Goal: Information Seeking & Learning: Get advice/opinions

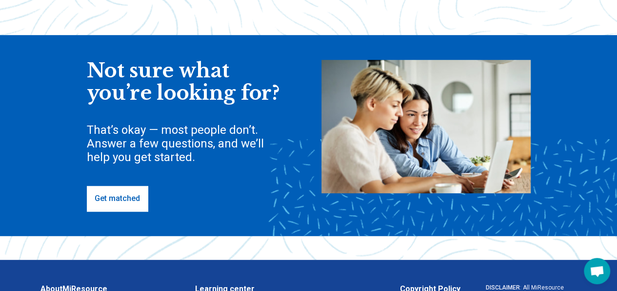
scroll to position [244, 0]
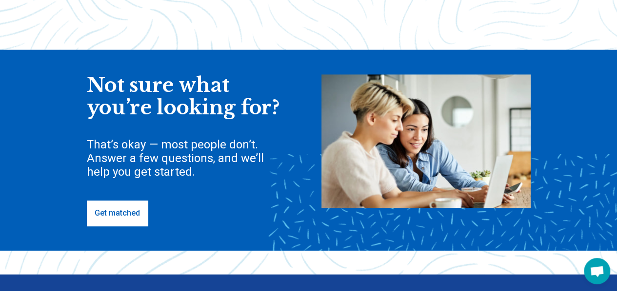
click at [118, 220] on link "Get matched" at bounding box center [117, 213] width 61 height 25
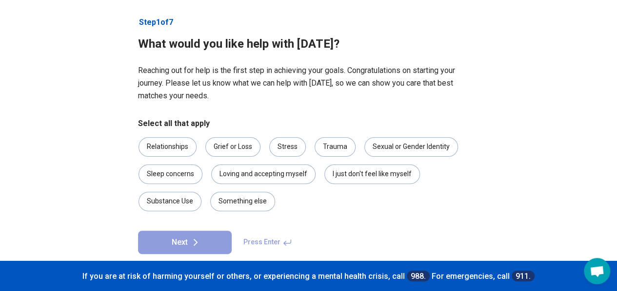
scroll to position [62, 0]
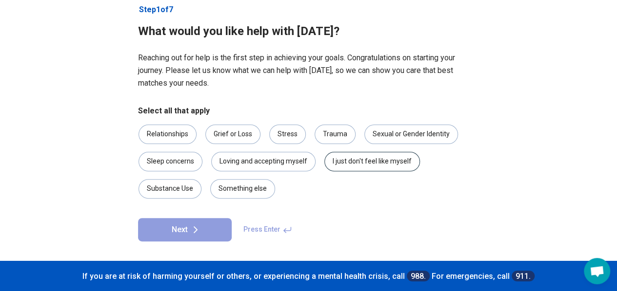
click at [335, 162] on div "I just don't feel like myself" at bounding box center [372, 161] width 96 height 19
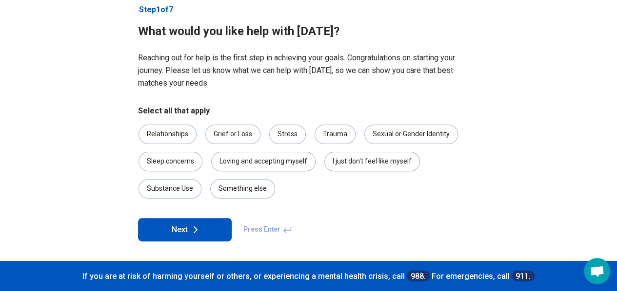
click at [200, 227] on icon at bounding box center [196, 230] width 12 height 12
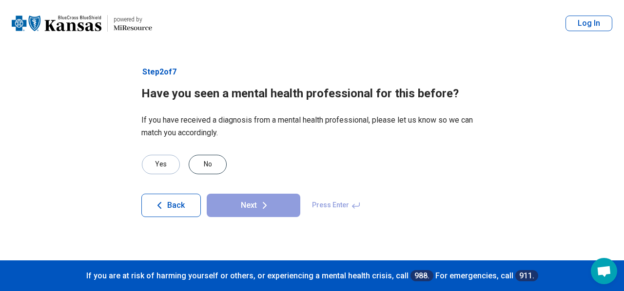
click at [208, 163] on div "No" at bounding box center [208, 164] width 38 height 19
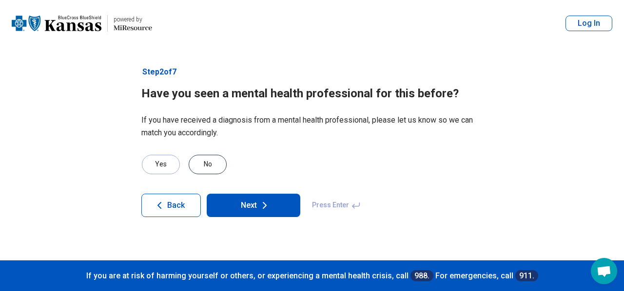
click at [203, 164] on div "No" at bounding box center [208, 164] width 38 height 19
click at [231, 207] on button "Next" at bounding box center [254, 205] width 94 height 23
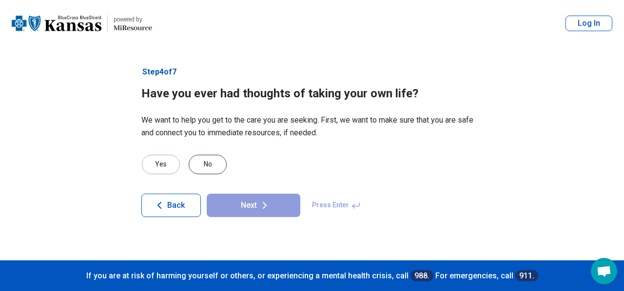
click at [214, 161] on div "No" at bounding box center [208, 164] width 38 height 19
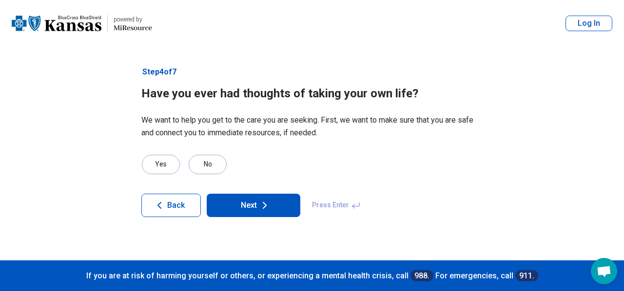
click at [240, 209] on button "Next" at bounding box center [254, 205] width 94 height 23
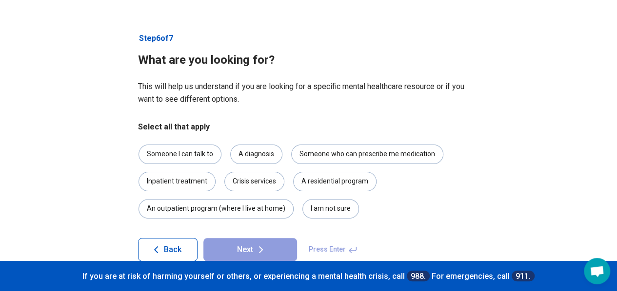
scroll to position [49, 0]
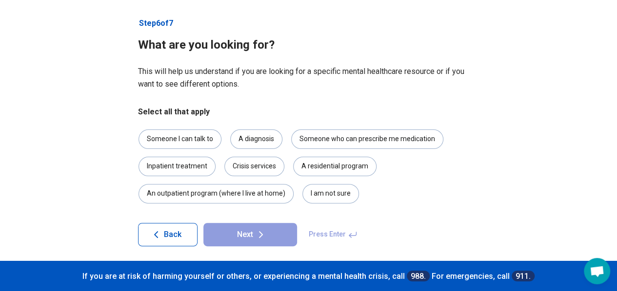
drag, startPoint x: 157, startPoint y: 137, endPoint x: 143, endPoint y: 149, distance: 18.7
click at [157, 137] on div "Someone I can talk to" at bounding box center [179, 139] width 83 height 19
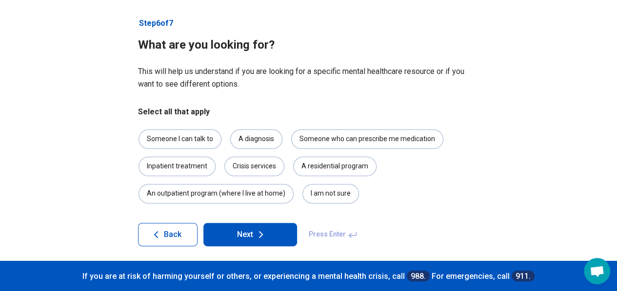
click at [237, 231] on button "Next" at bounding box center [250, 234] width 94 height 23
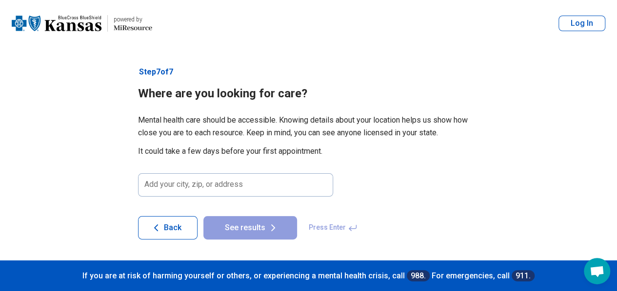
scroll to position [0, 0]
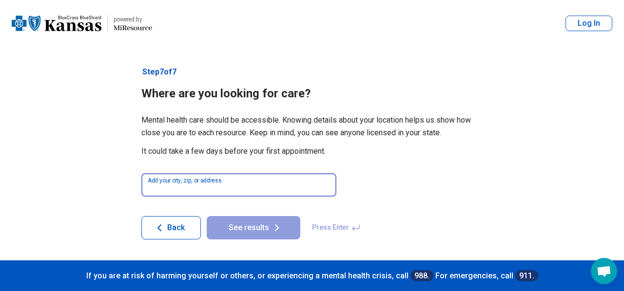
click at [169, 186] on input at bounding box center [238, 185] width 195 height 23
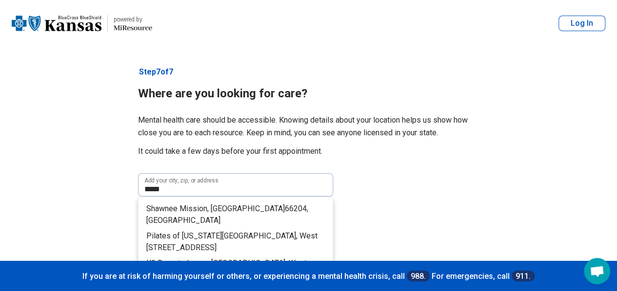
drag, startPoint x: 171, startPoint y: 206, endPoint x: 165, endPoint y: 201, distance: 7.6
click at [171, 205] on span "Shawnee Mission, KS" at bounding box center [215, 208] width 138 height 9
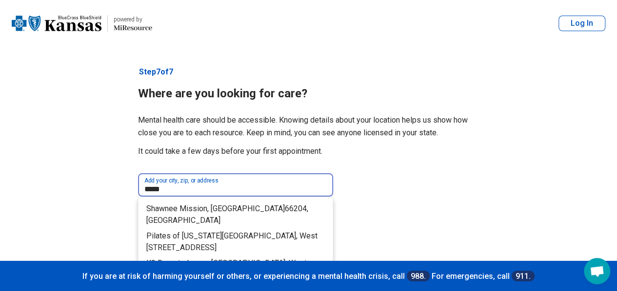
type input "**********"
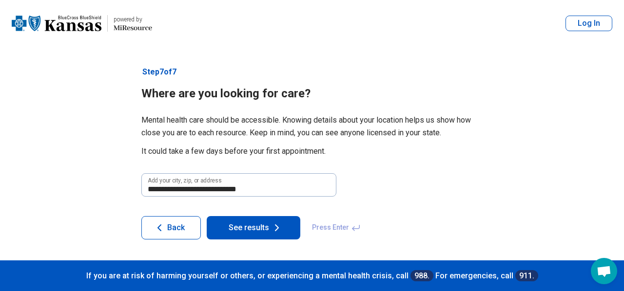
click at [231, 228] on button "See results" at bounding box center [254, 227] width 94 height 23
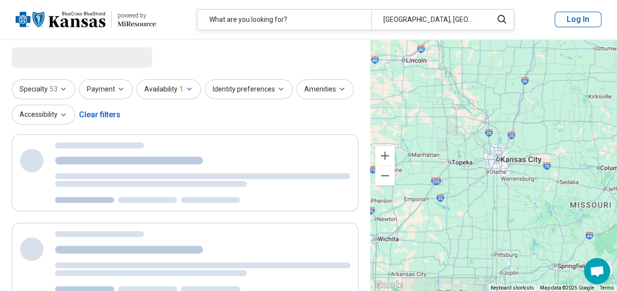
select select "***"
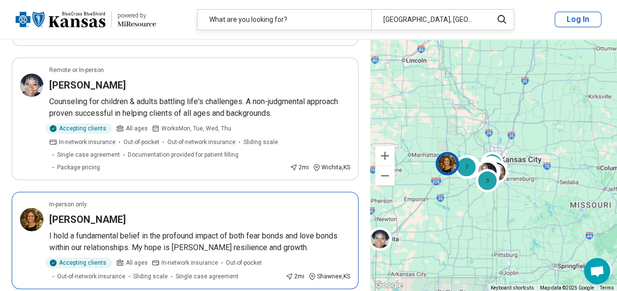
scroll to position [244, 0]
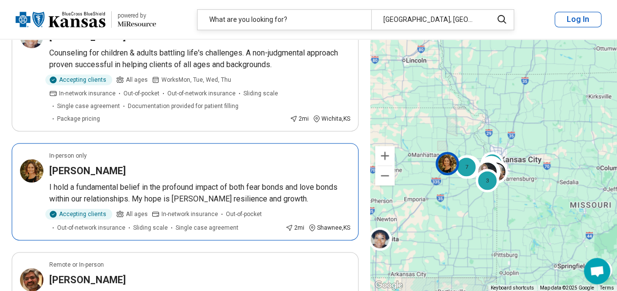
click at [34, 159] on img at bounding box center [31, 170] width 23 height 23
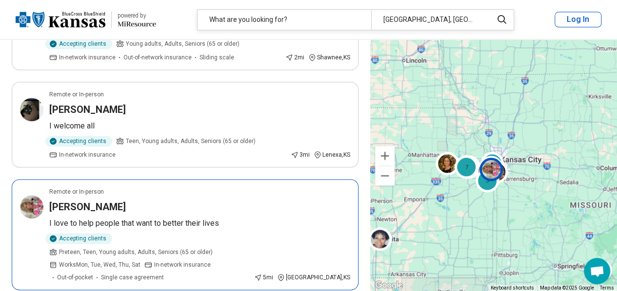
scroll to position [585, 0]
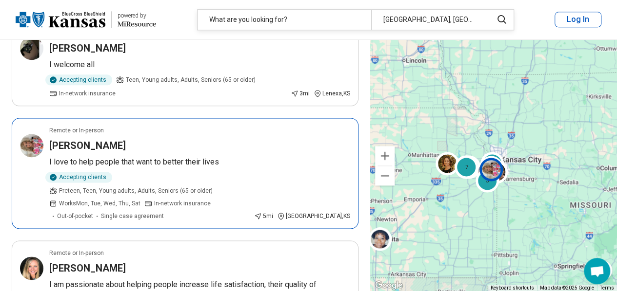
click at [32, 134] on img at bounding box center [31, 145] width 23 height 23
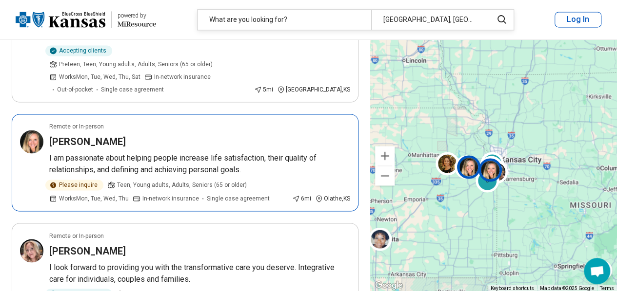
scroll to position [731, 0]
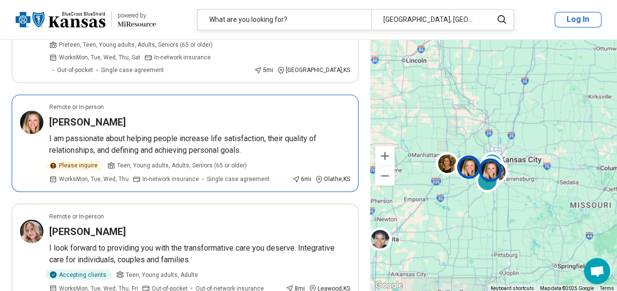
click at [27, 115] on img at bounding box center [31, 122] width 23 height 23
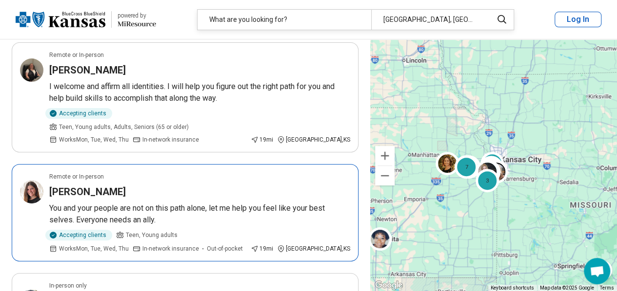
scroll to position [1950, 0]
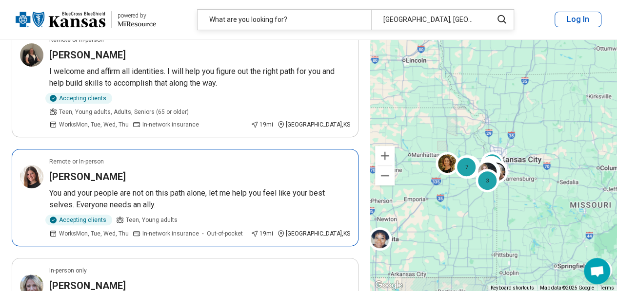
click at [30, 165] on img at bounding box center [31, 176] width 23 height 23
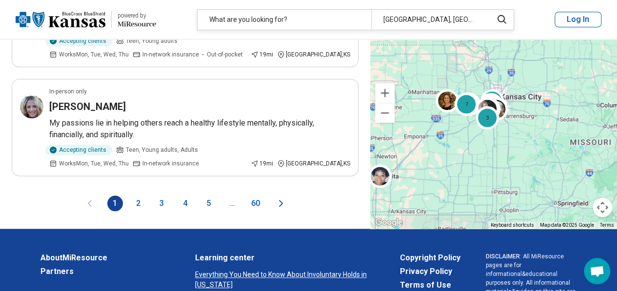
scroll to position [2145, 0]
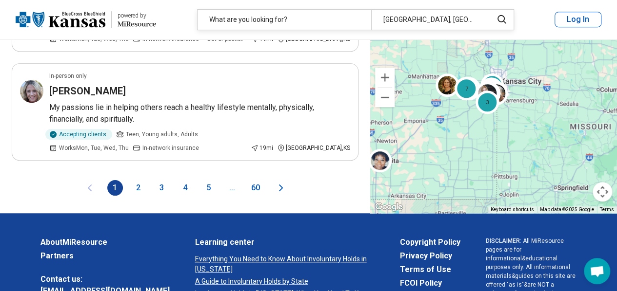
click at [138, 180] on button "2" at bounding box center [139, 188] width 16 height 16
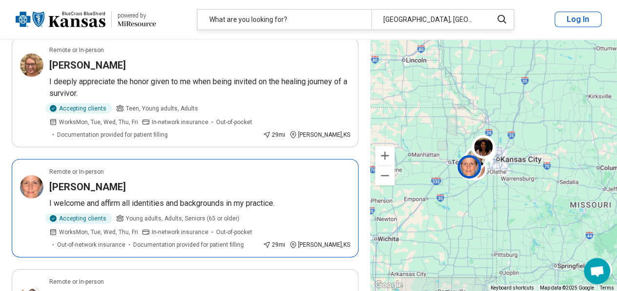
scroll to position [1462, 0]
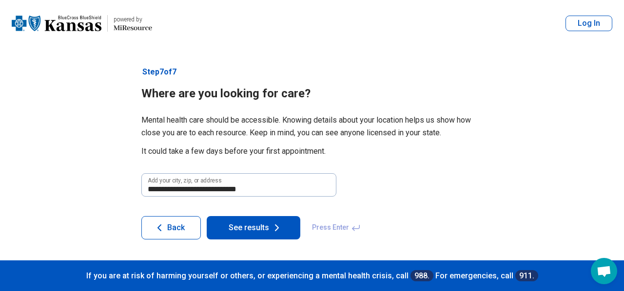
click at [53, 24] on img at bounding box center [57, 23] width 90 height 23
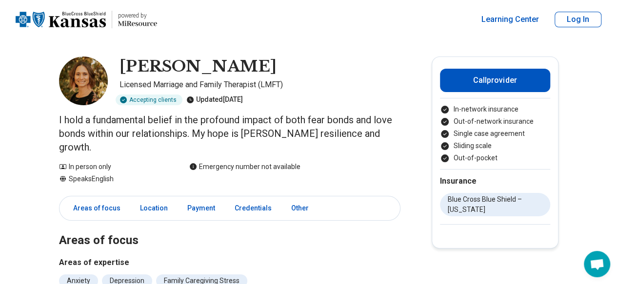
click at [83, 94] on img at bounding box center [83, 81] width 49 height 49
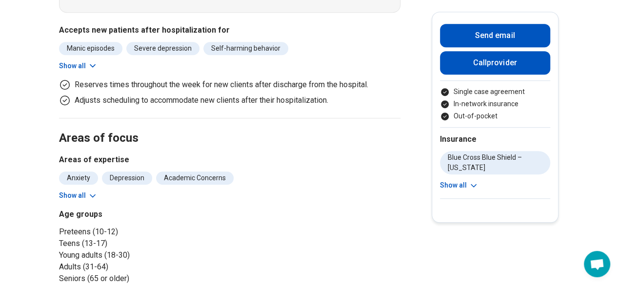
scroll to position [292, 0]
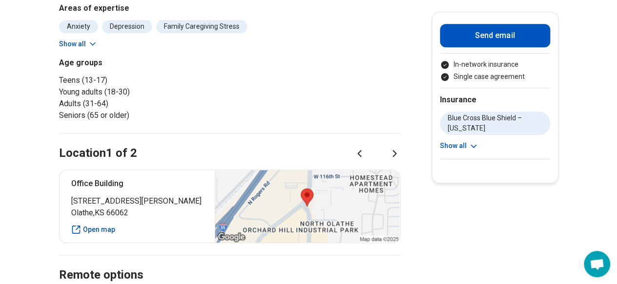
scroll to position [390, 0]
